Goal: Understand process/instructions: Learn how to perform a task or action

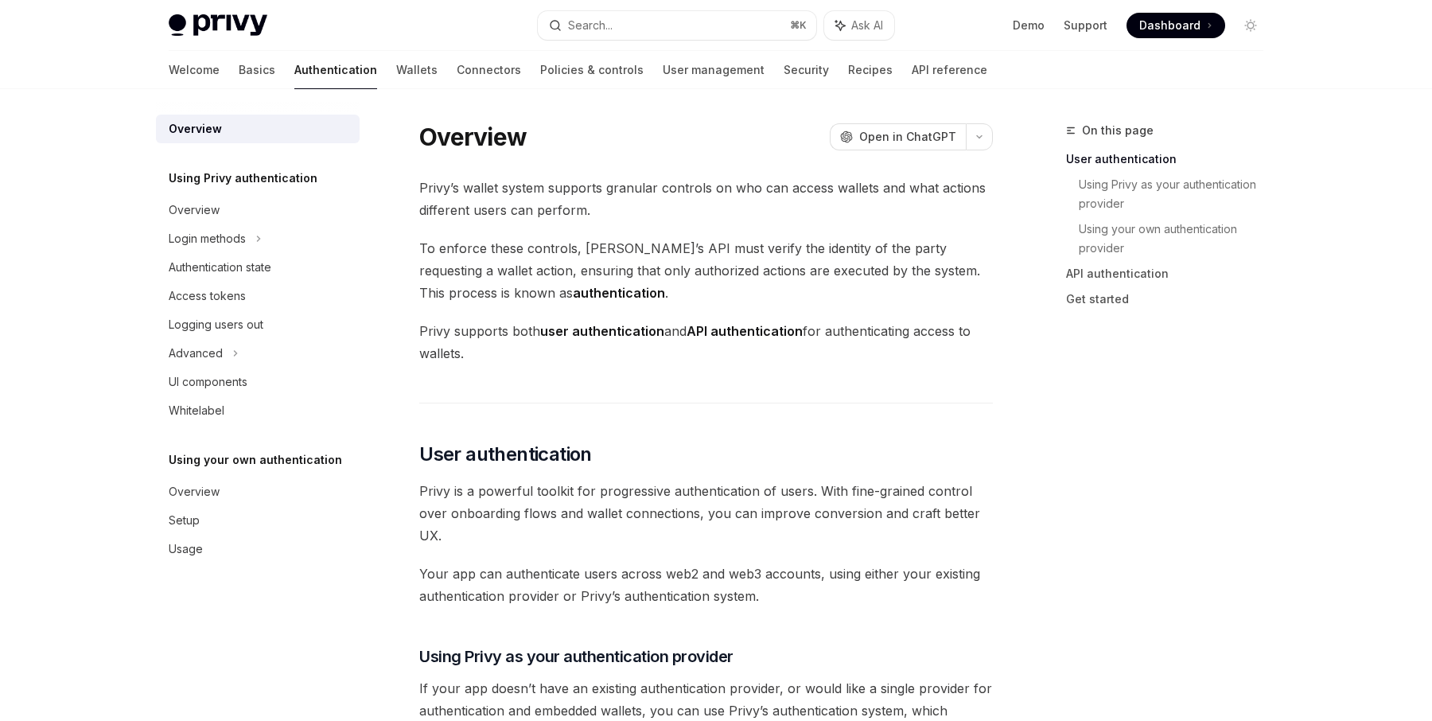
scroll to position [361, 0]
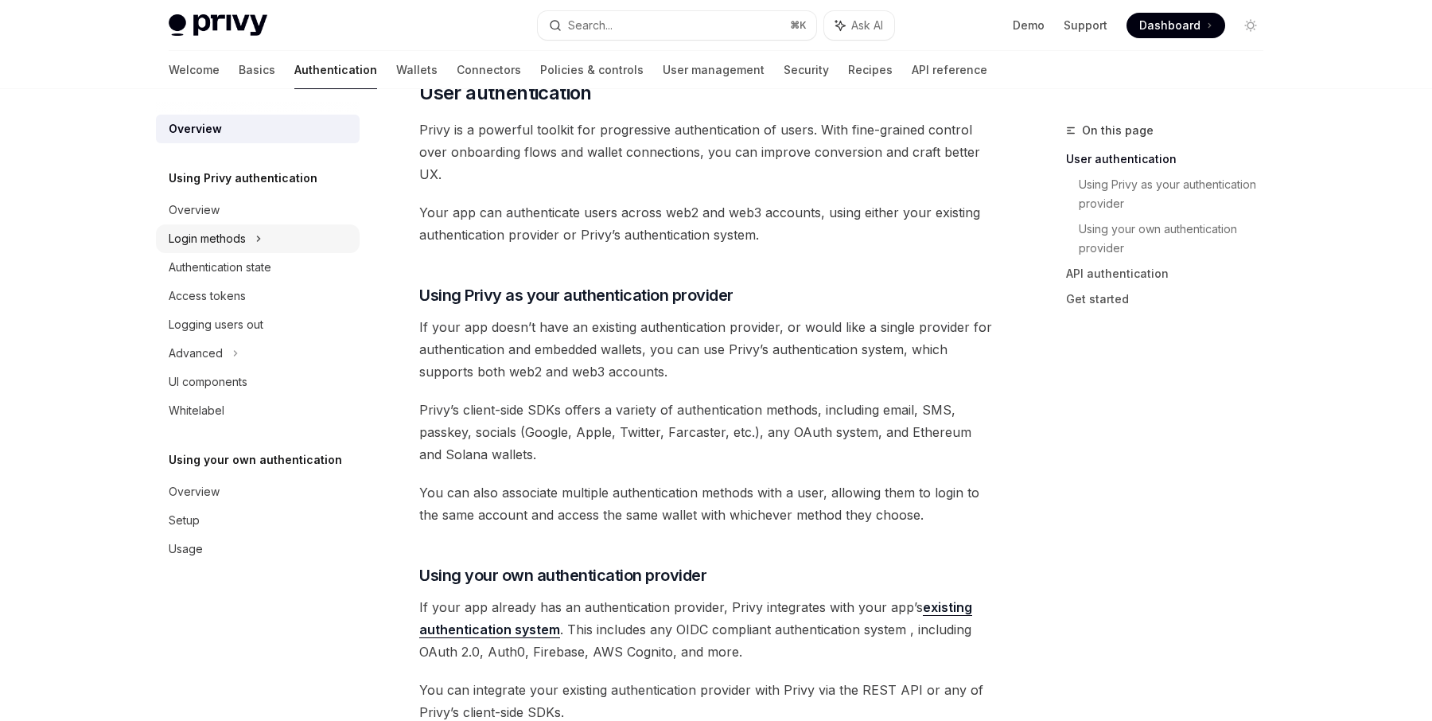
click at [301, 241] on div "Login methods" at bounding box center [258, 238] width 204 height 29
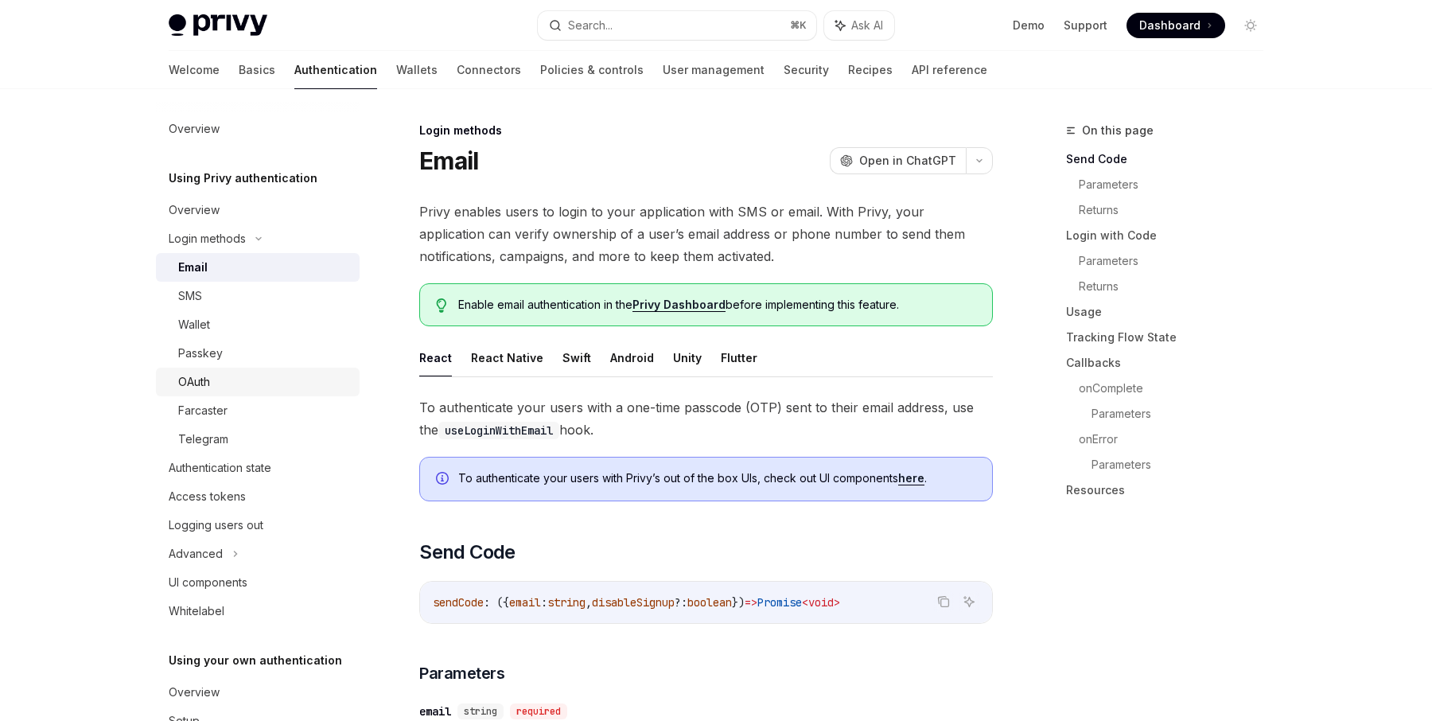
click at [224, 386] on div "OAuth" at bounding box center [264, 381] width 172 height 19
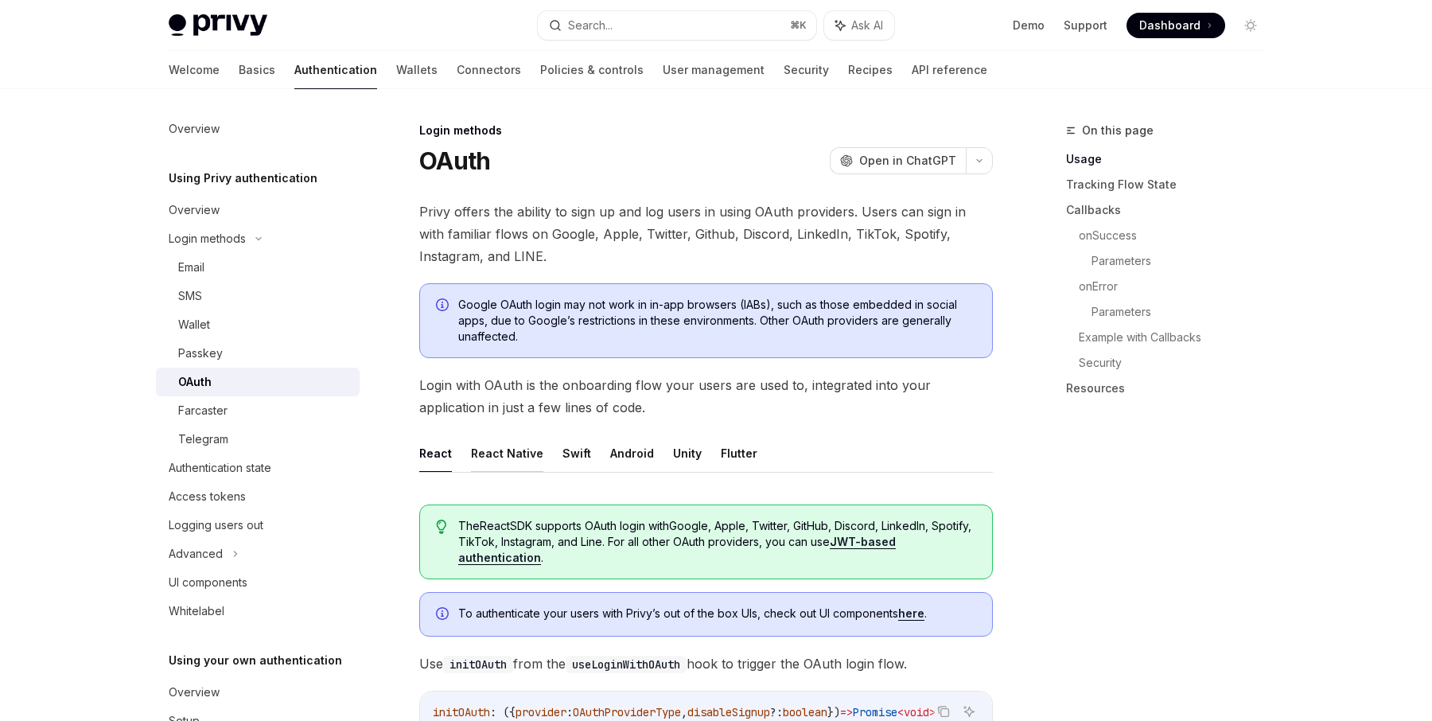
click at [525, 457] on button "React Native" at bounding box center [507, 452] width 72 height 37
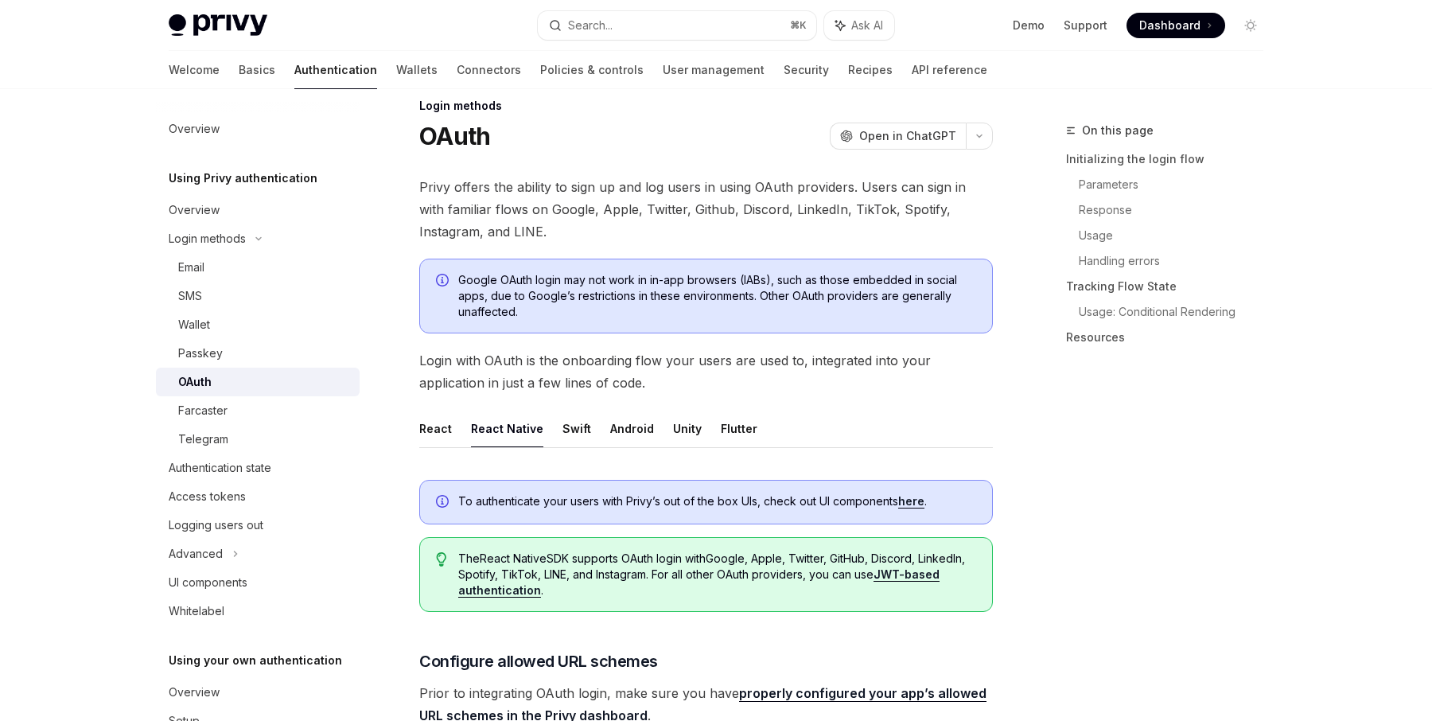
scroll to position [549, 0]
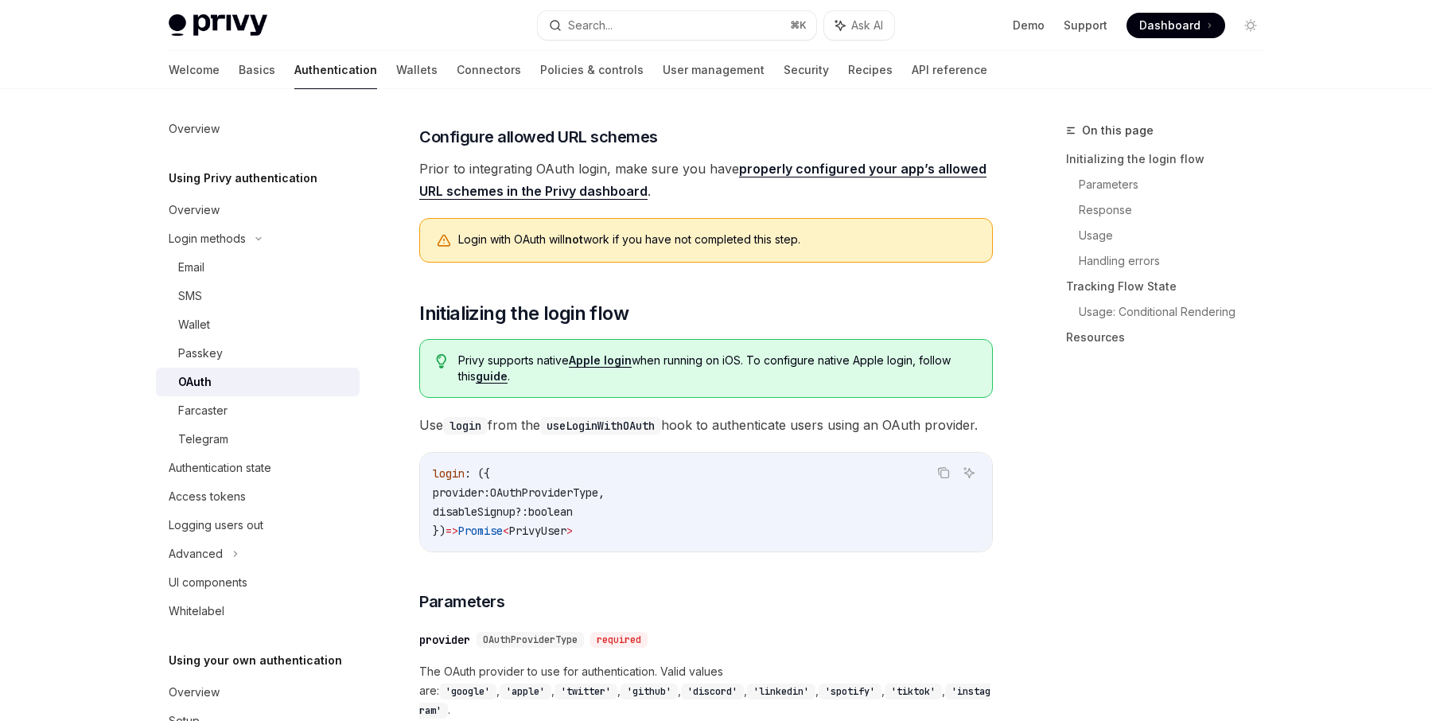
click at [476, 377] on link "guide" at bounding box center [492, 376] width 32 height 14
type textarea "*"
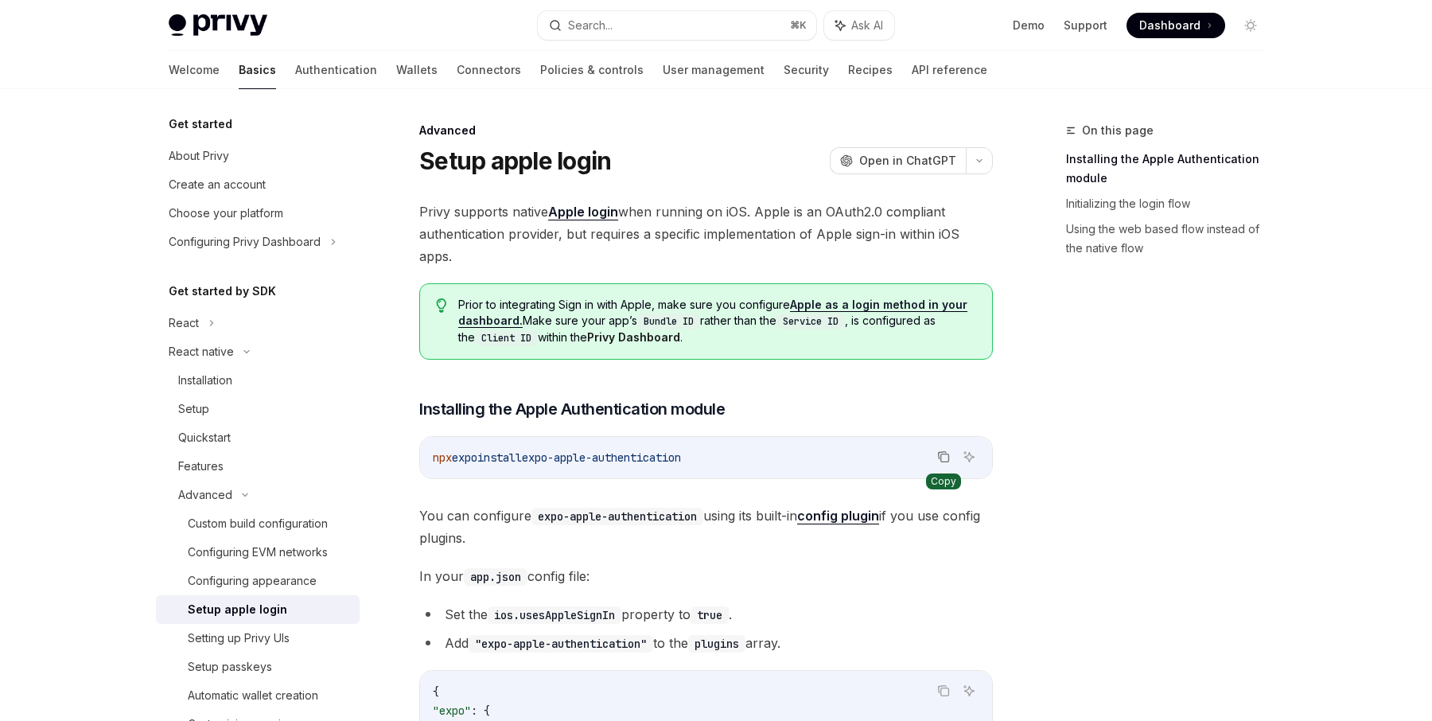
click at [941, 454] on icon "Copy the contents from the code block" at bounding box center [943, 456] width 13 height 13
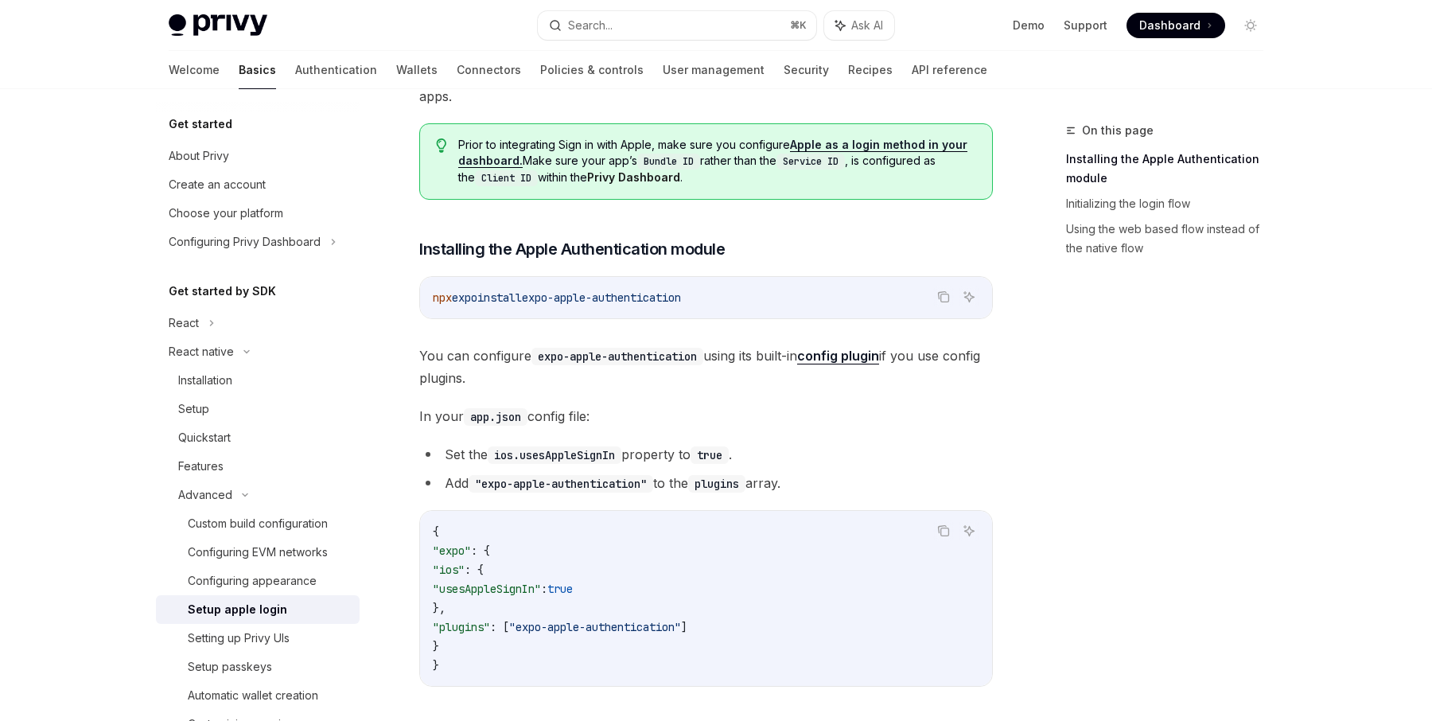
scroll to position [248, 0]
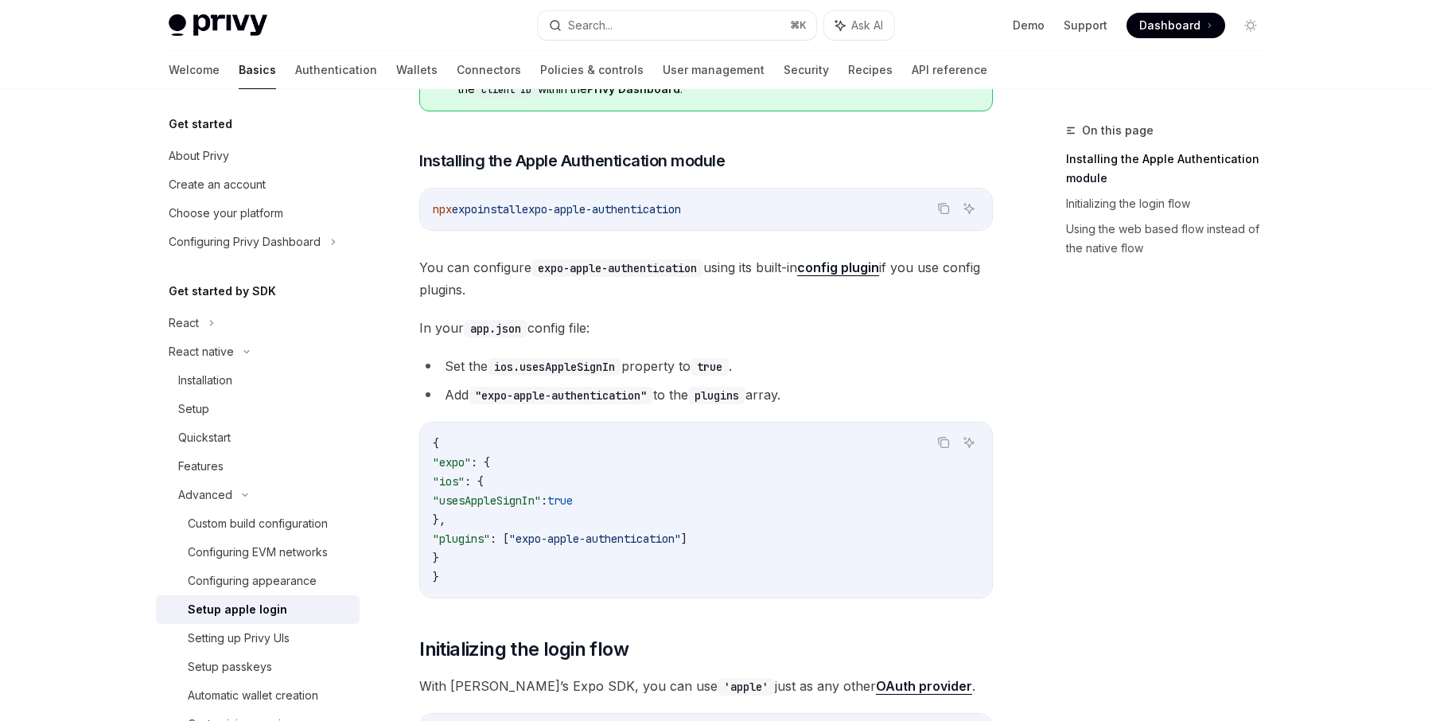
drag, startPoint x: 474, startPoint y: 517, endPoint x: 399, endPoint y: 485, distance: 82.0
click at [653, 495] on code "{ "expo" : { "ios" : { "usesAppleSignIn" : true }, "plugins" : [ "expo-apple-au…" at bounding box center [706, 510] width 546 height 153
drag, startPoint x: 652, startPoint y: 496, endPoint x: 470, endPoint y: 496, distance: 182.2
click at [470, 496] on code "{ "expo" : { "ios" : { "usesAppleSignIn" : true }, "plugins" : [ "expo-apple-au…" at bounding box center [706, 510] width 546 height 153
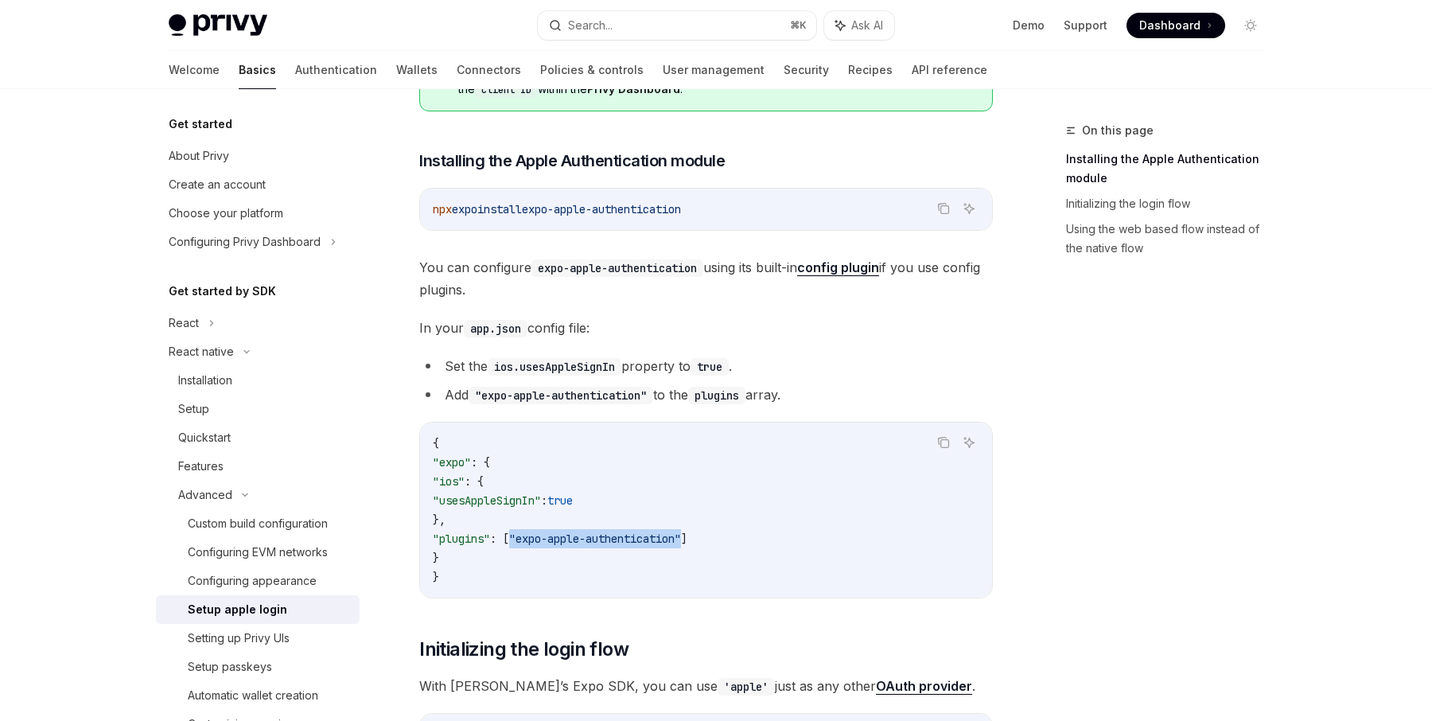
drag, startPoint x: 721, startPoint y: 535, endPoint x: 538, endPoint y: 535, distance: 183.7
click at [538, 535] on span ""plugins" : [ "expo-apple-authentication" ]" at bounding box center [560, 538] width 255 height 14
copy span ""expo-apple-authentication""
